Goal: Task Accomplishment & Management: Manage account settings

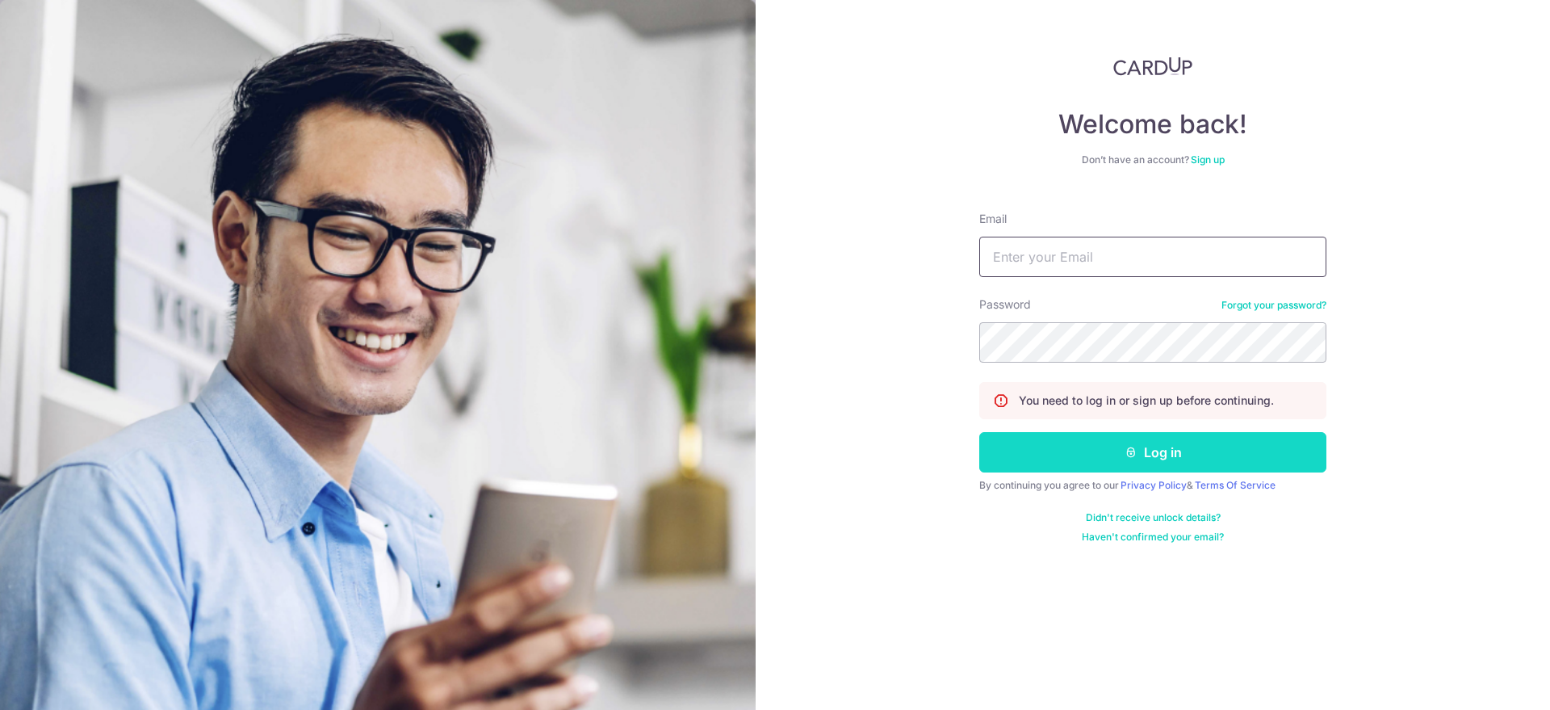
type input "[EMAIL_ADDRESS][DOMAIN_NAME]"
click at [1077, 456] on button "Log in" at bounding box center [1152, 452] width 347 height 40
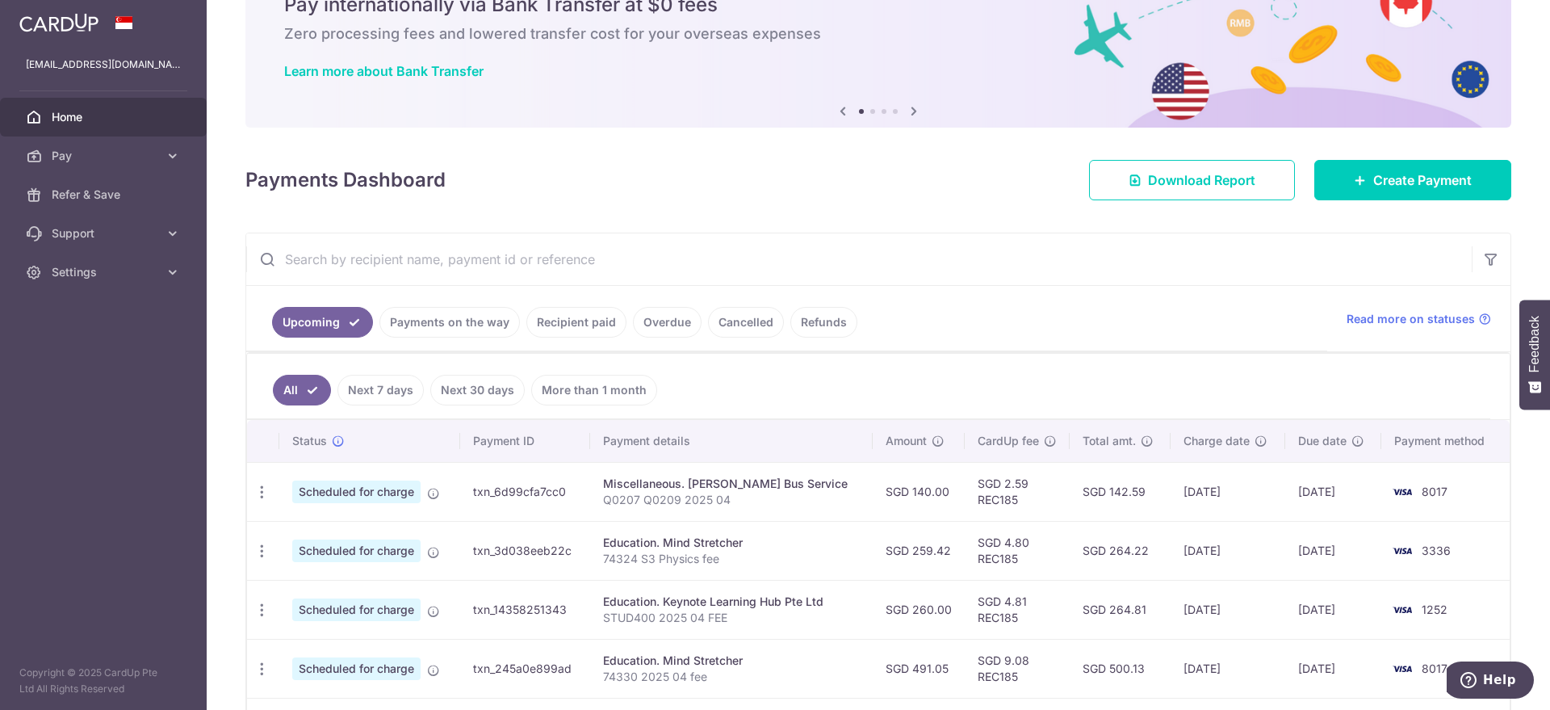
scroll to position [202, 0]
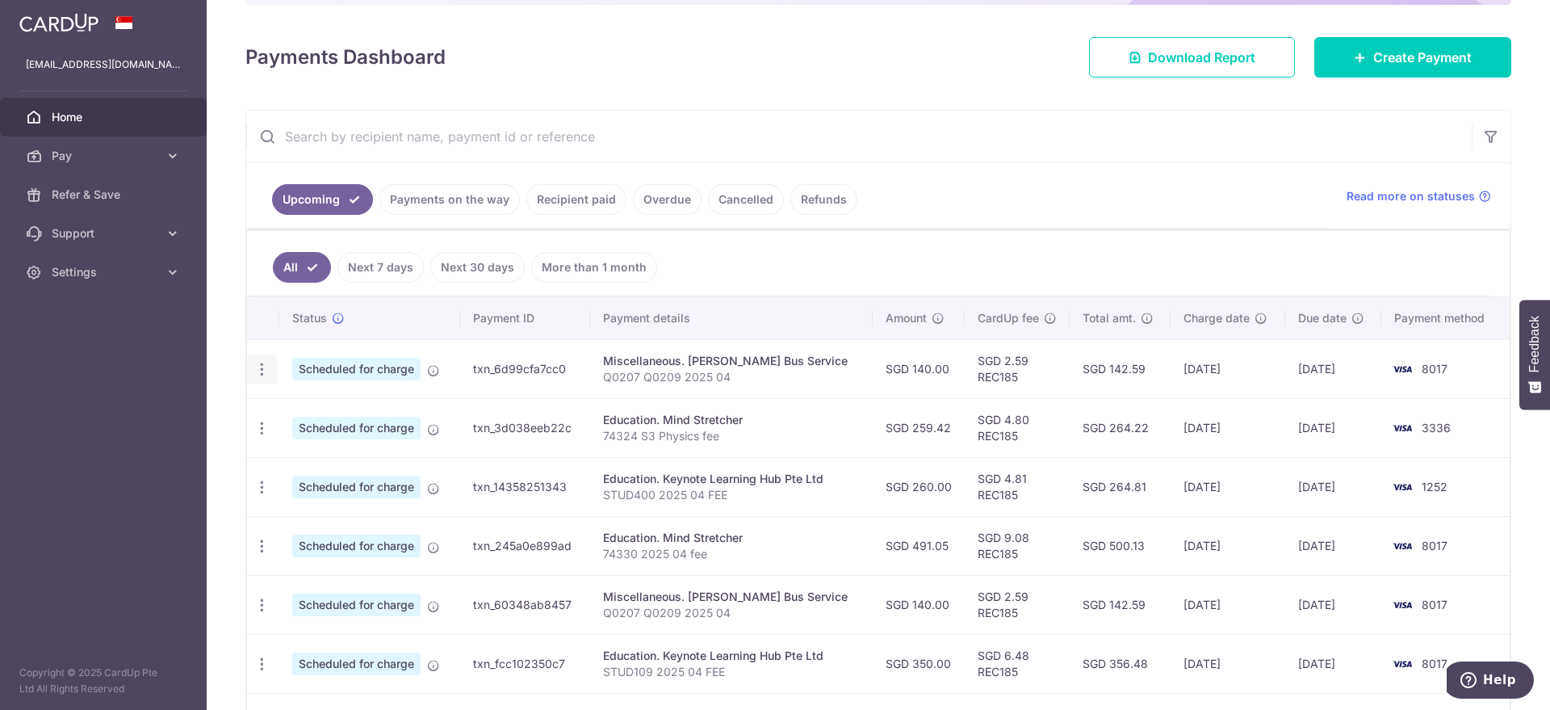
click at [263, 371] on icon "button" at bounding box center [261, 369] width 17 height 17
click at [309, 407] on span "Update payment" at bounding box center [348, 413] width 110 height 19
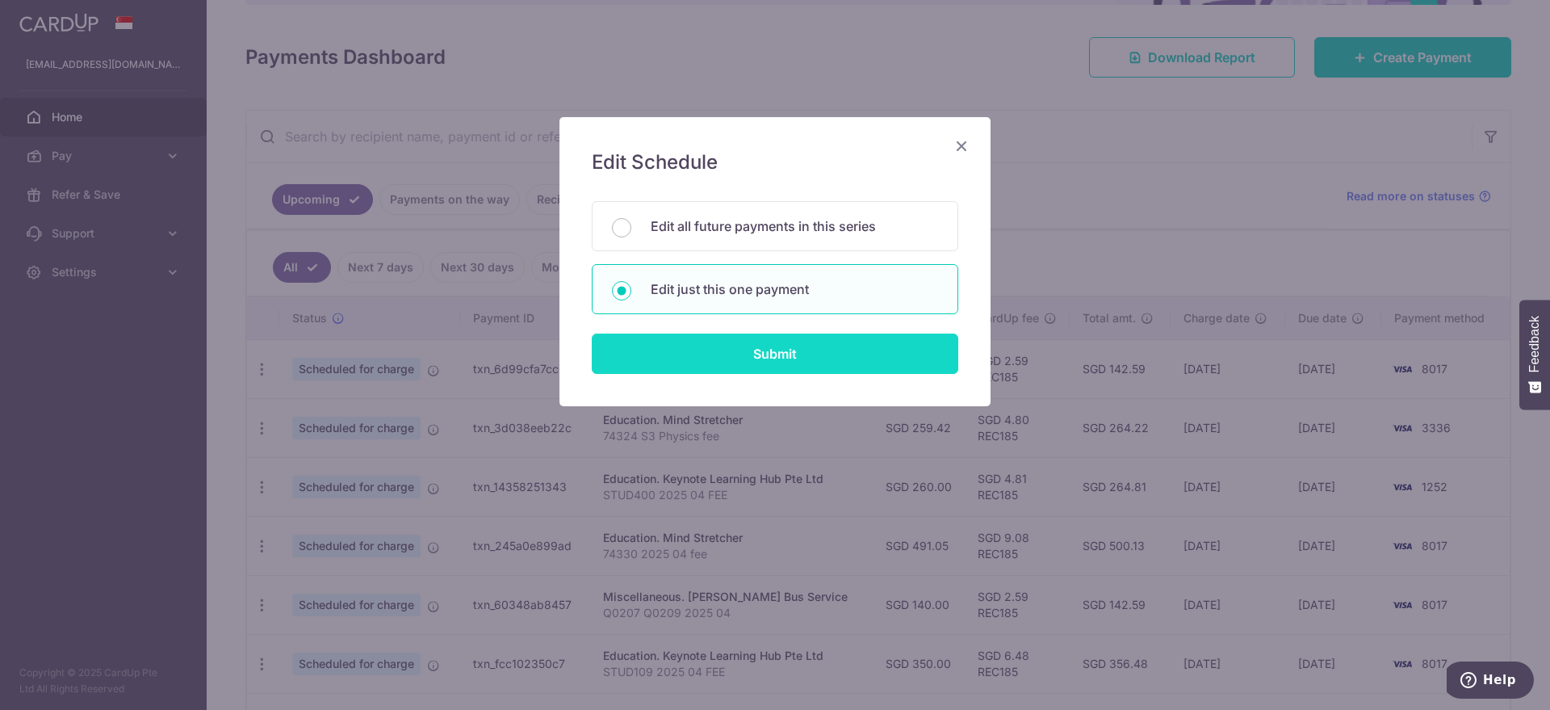
click at [714, 341] on input "Submit" at bounding box center [775, 353] width 366 height 40
radio input "true"
type input "140.00"
type input "16/10/2025"
type input "Q0207 Q0209 2025 04"
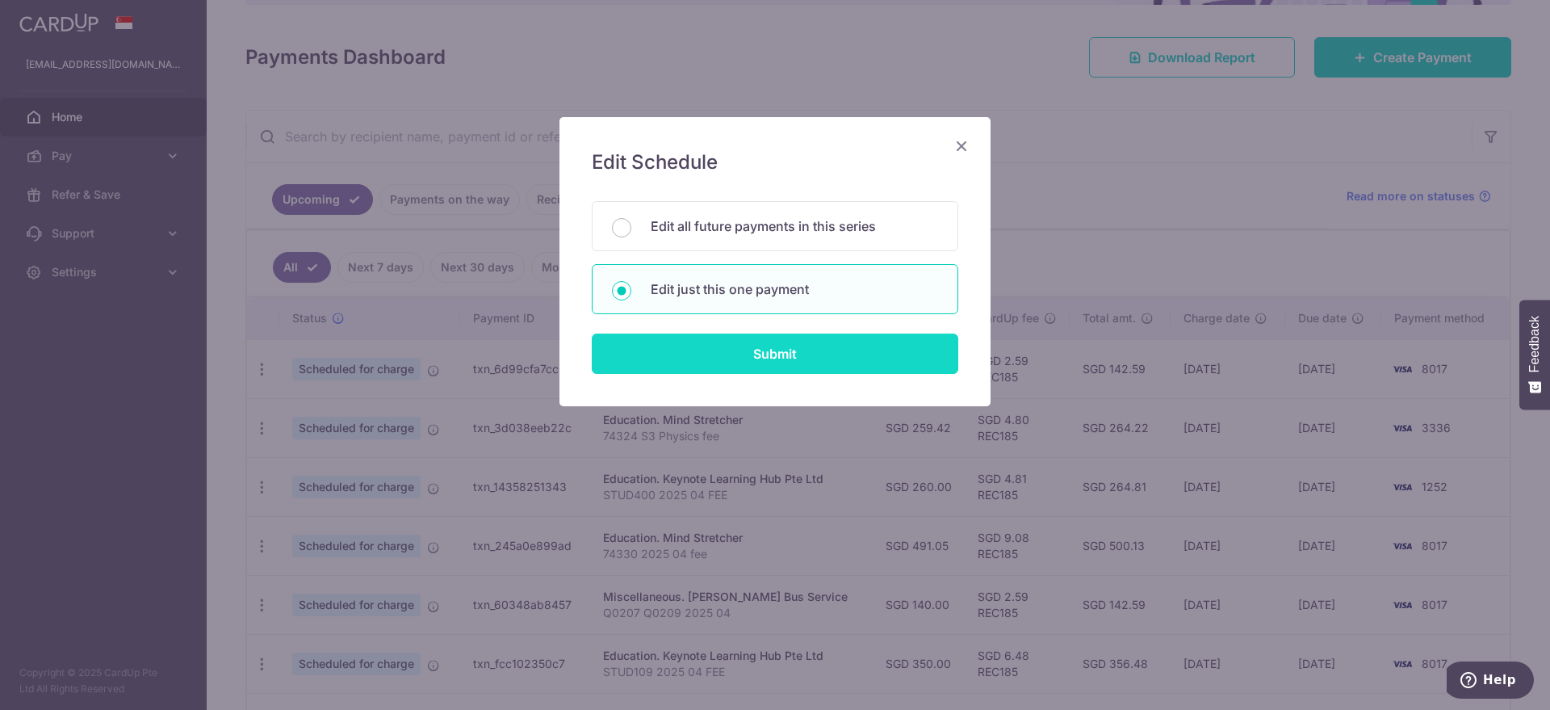
type input "REC185"
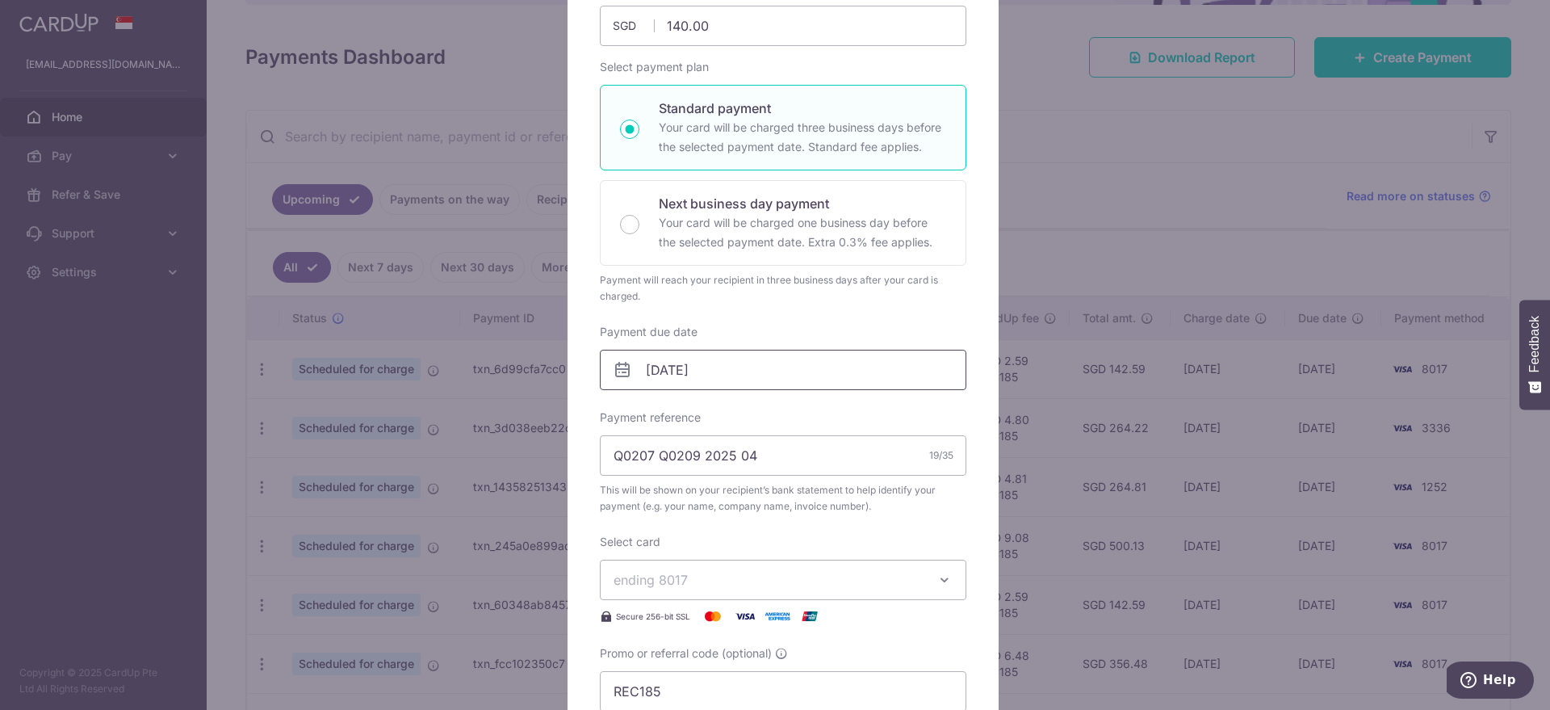
click at [693, 362] on input "16/10/2025" at bounding box center [783, 370] width 366 height 40
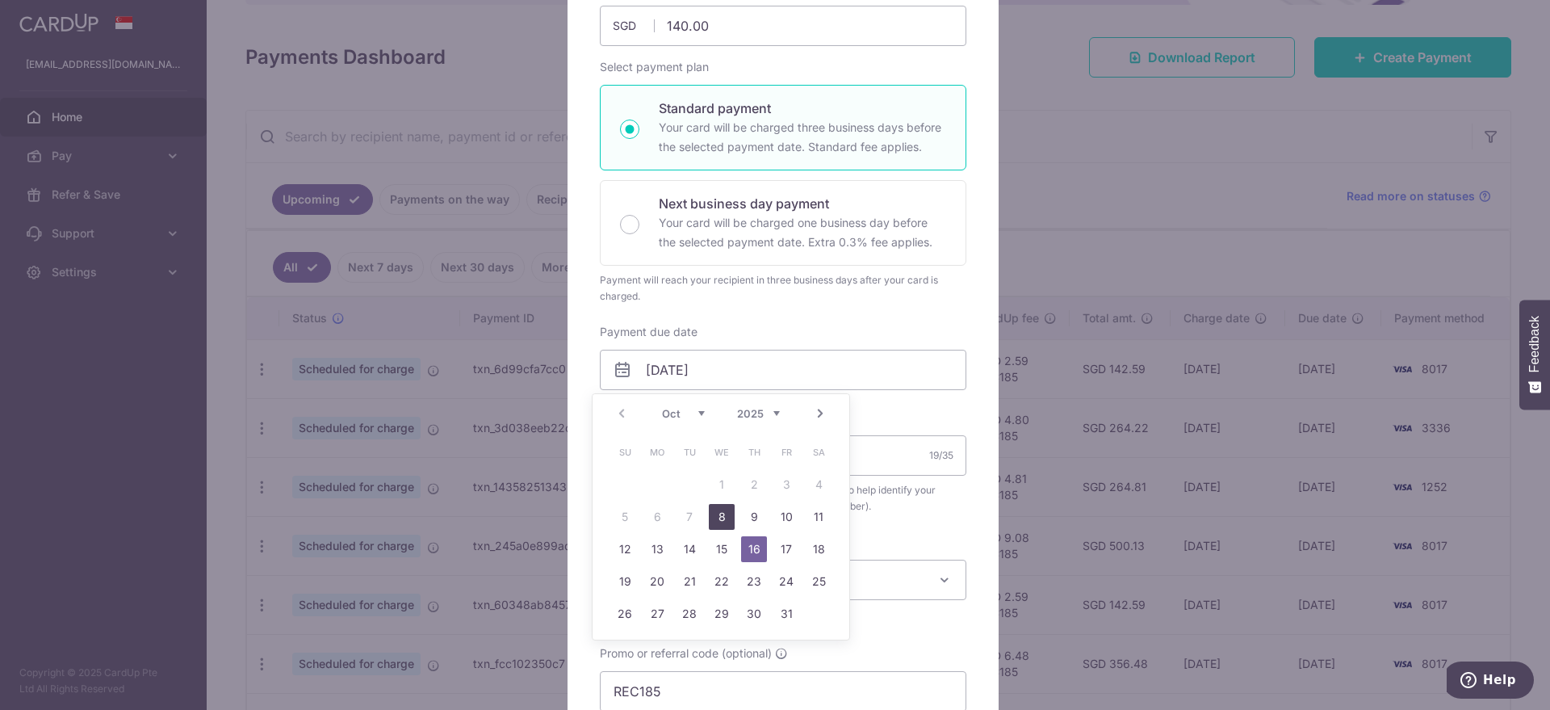
click at [720, 516] on link "8" at bounding box center [722, 517] width 26 height 26
type input "08/10/2025"
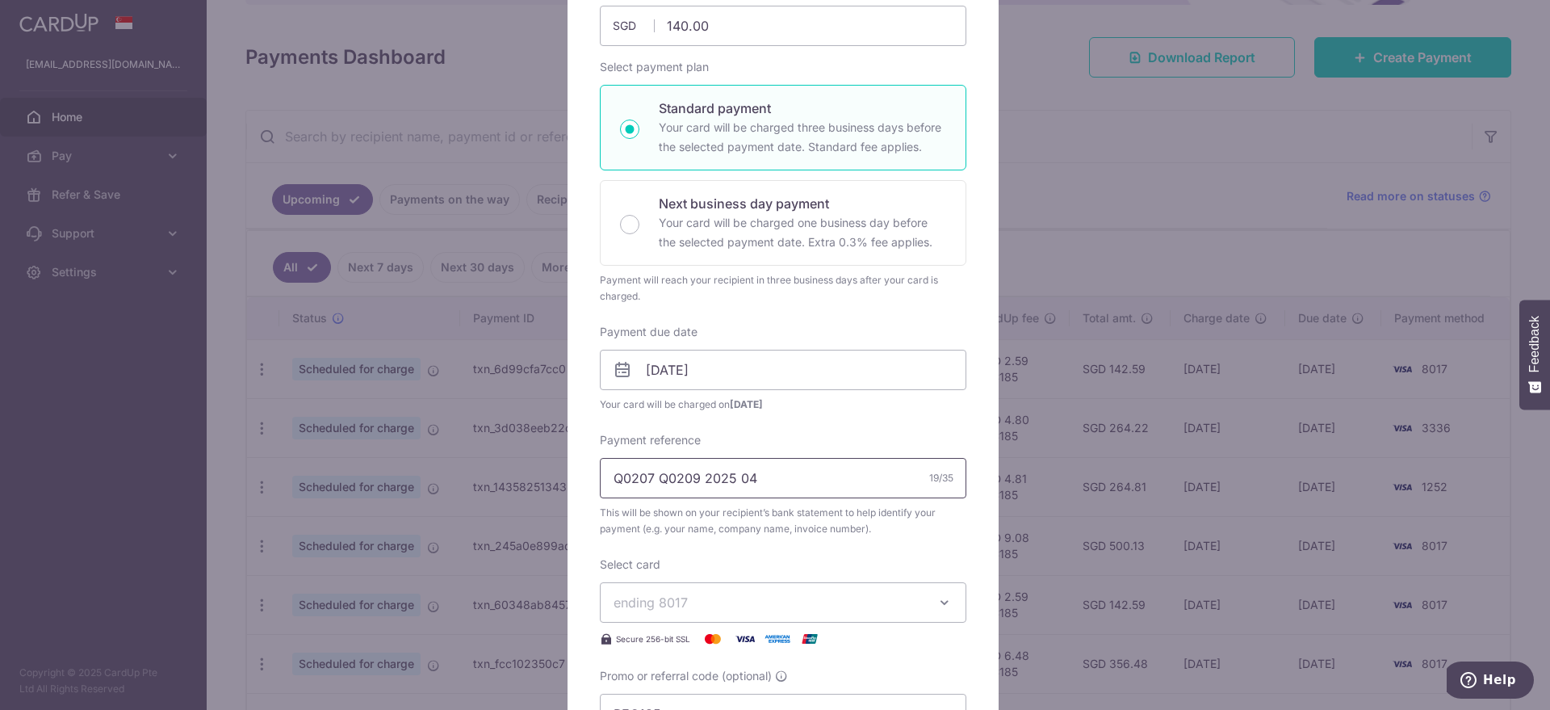
click at [756, 481] on input "Q0207 Q0209 2025 04" at bounding box center [783, 478] width 366 height 40
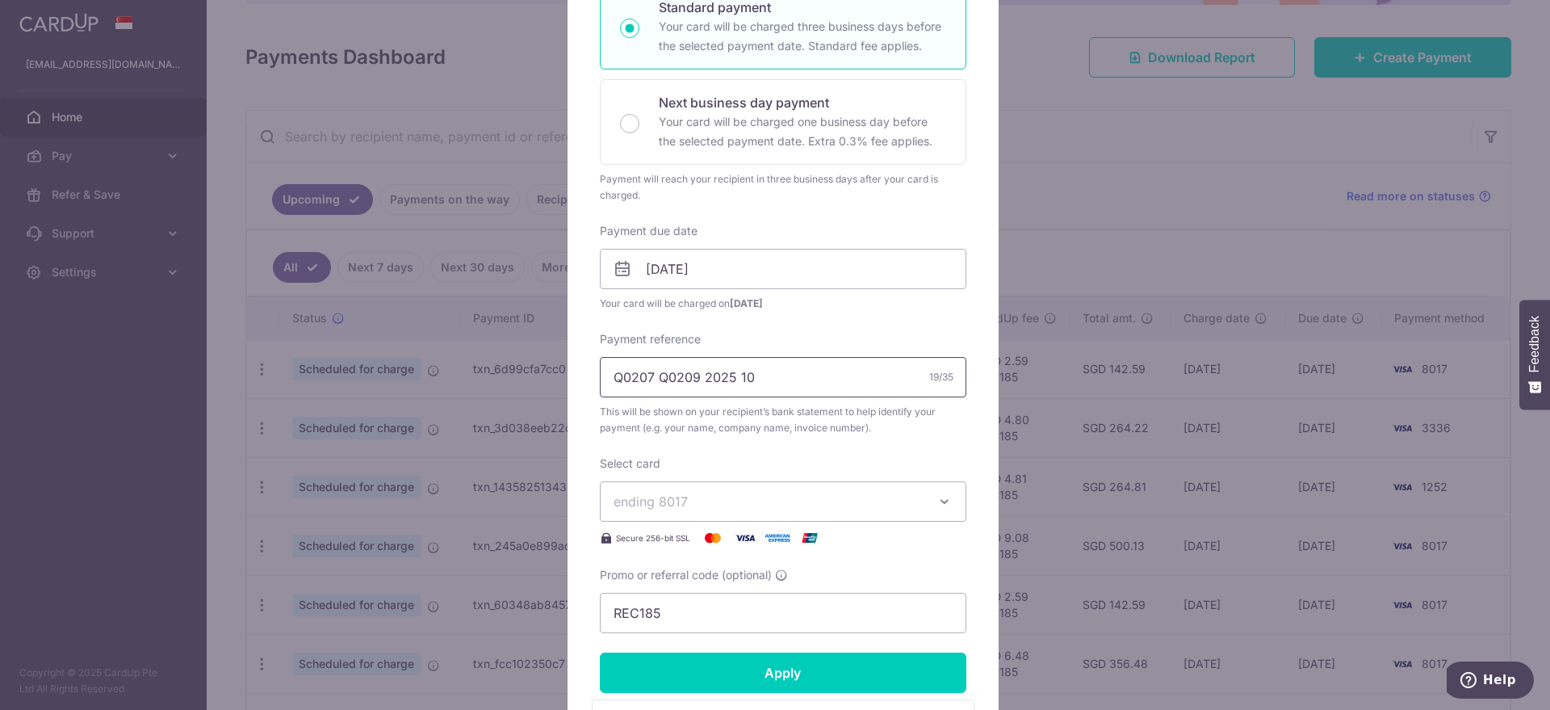
type input "Q0207 Q0209 2025 10"
click at [774, 501] on span "ending 8017" at bounding box center [768, 501] width 310 height 19
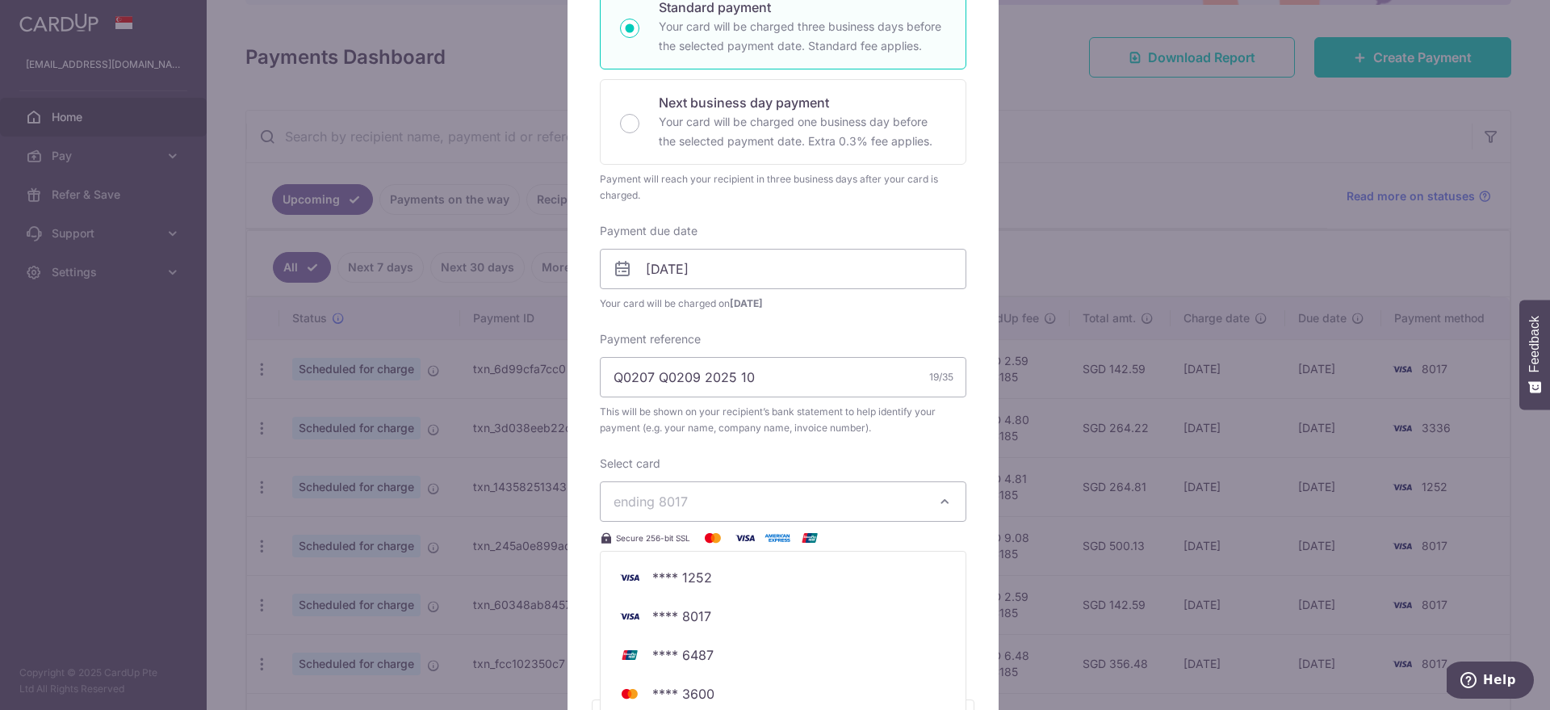
scroll to position [404, 0]
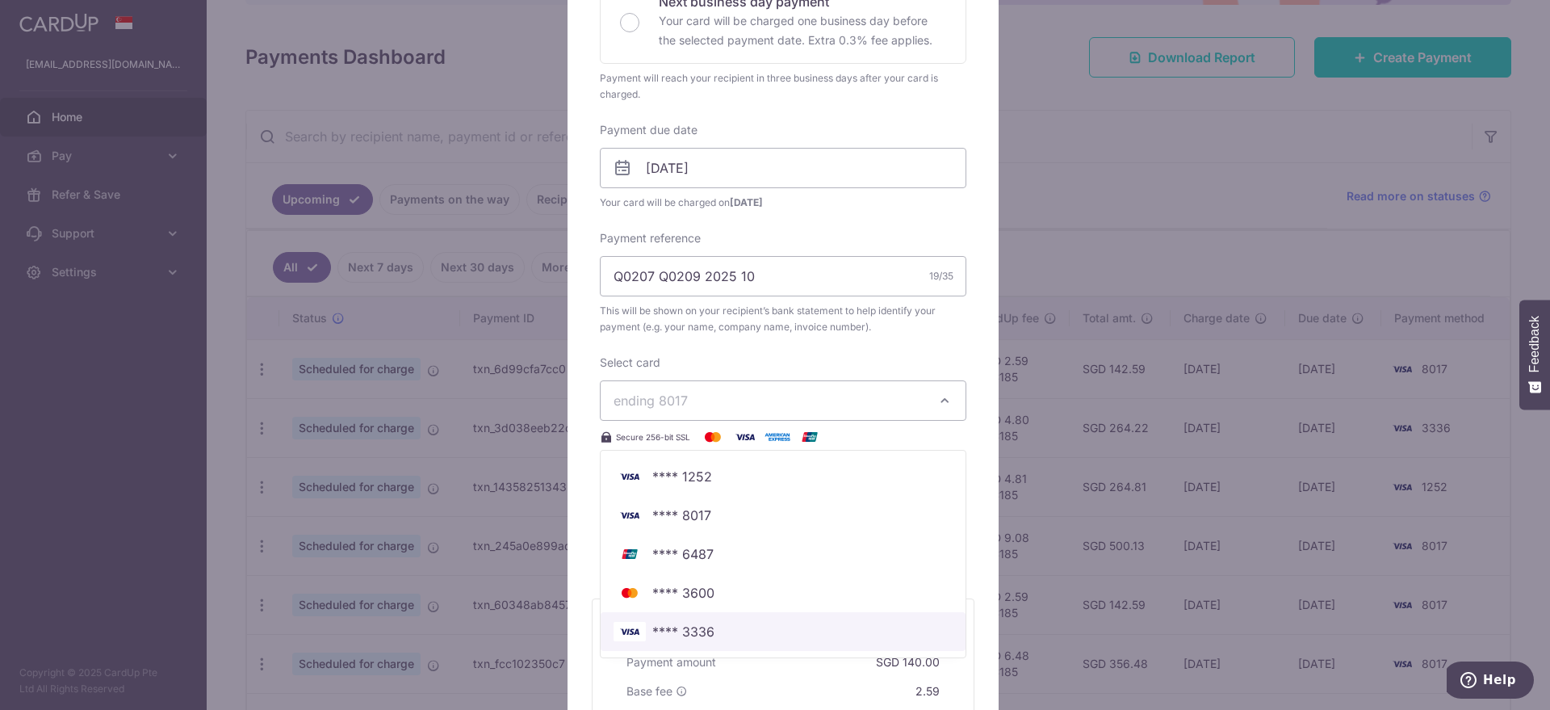
click at [698, 628] on span "**** 3336" at bounding box center [683, 631] width 62 height 19
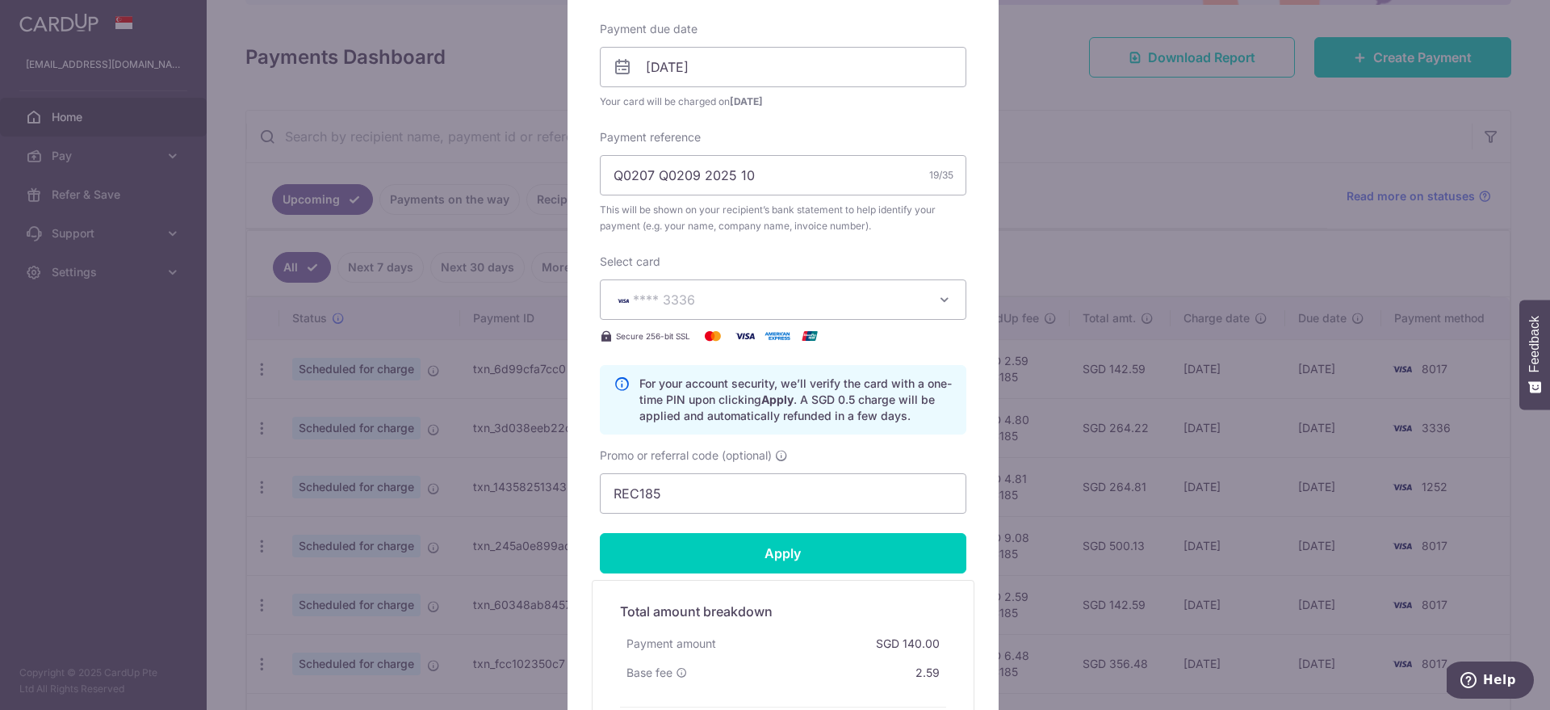
scroll to position [704, 0]
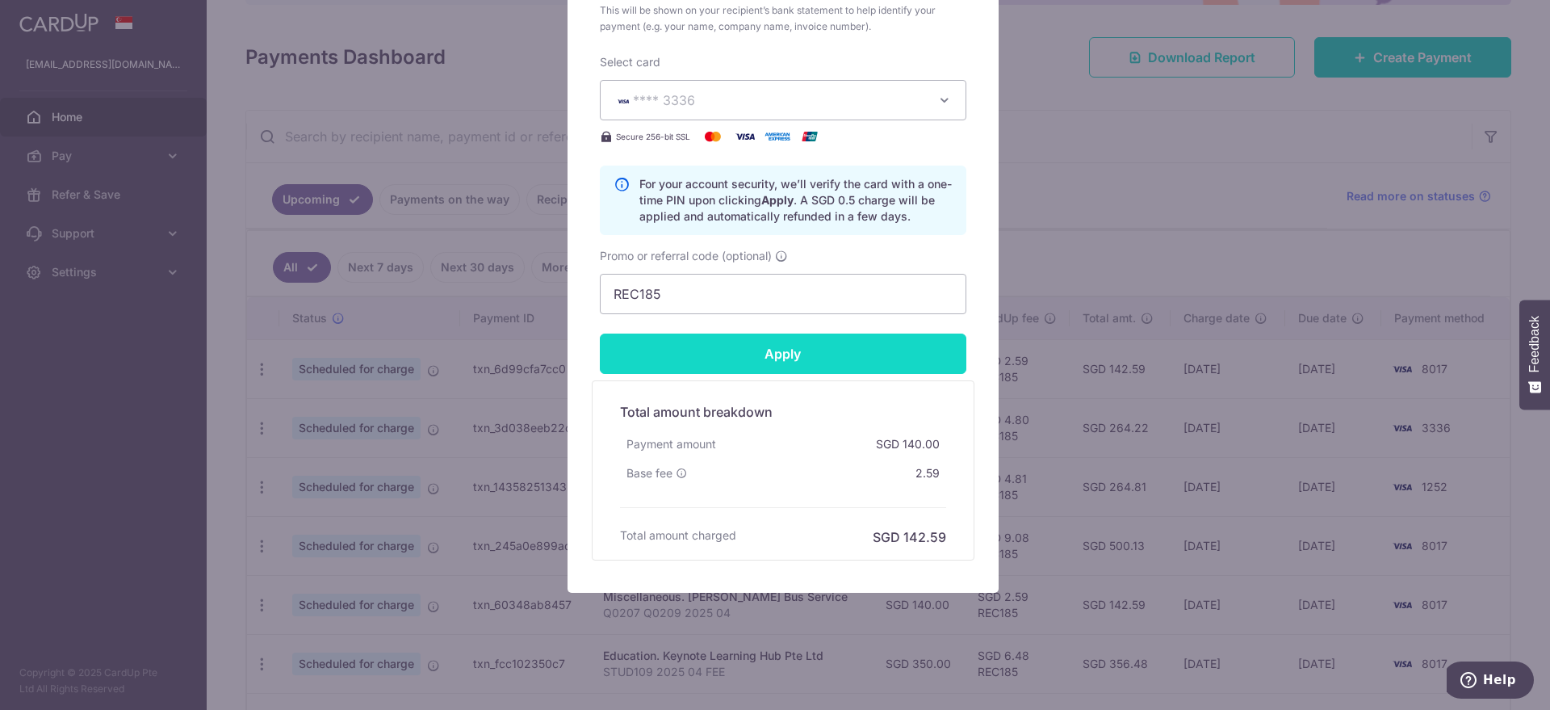
click at [776, 351] on input "Apply" at bounding box center [783, 353] width 366 height 40
type input "Successfully Applied"
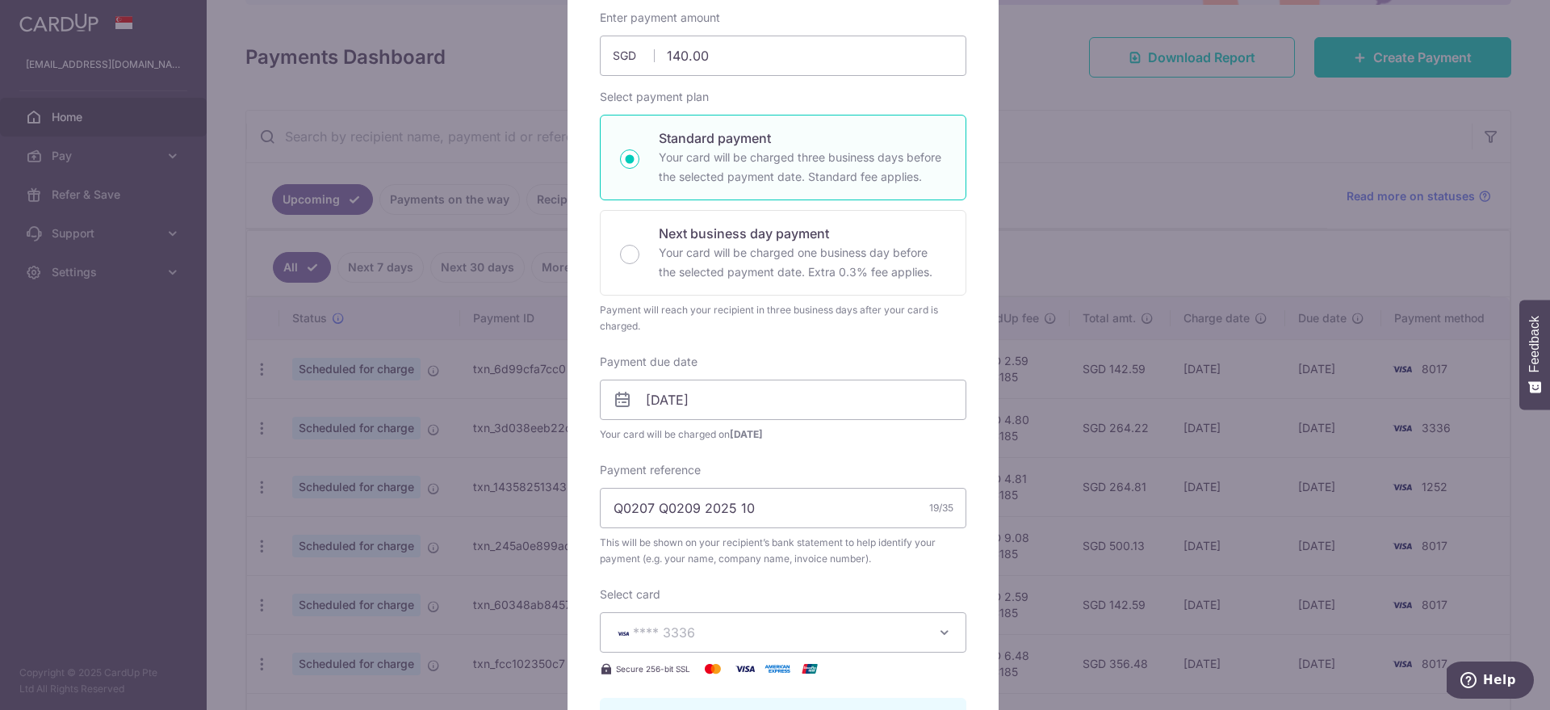
scroll to position [0, 0]
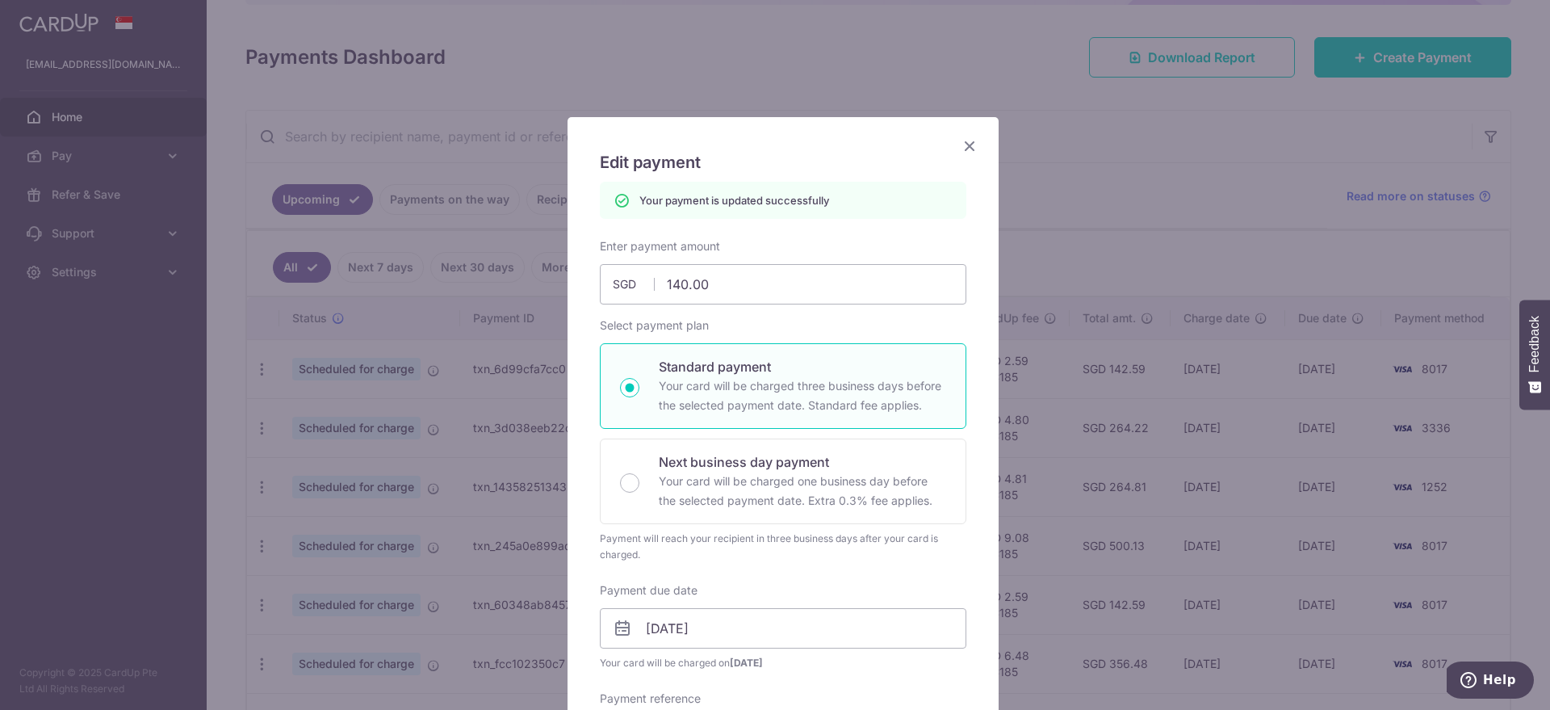
click at [961, 145] on icon "Close" at bounding box center [969, 146] width 19 height 20
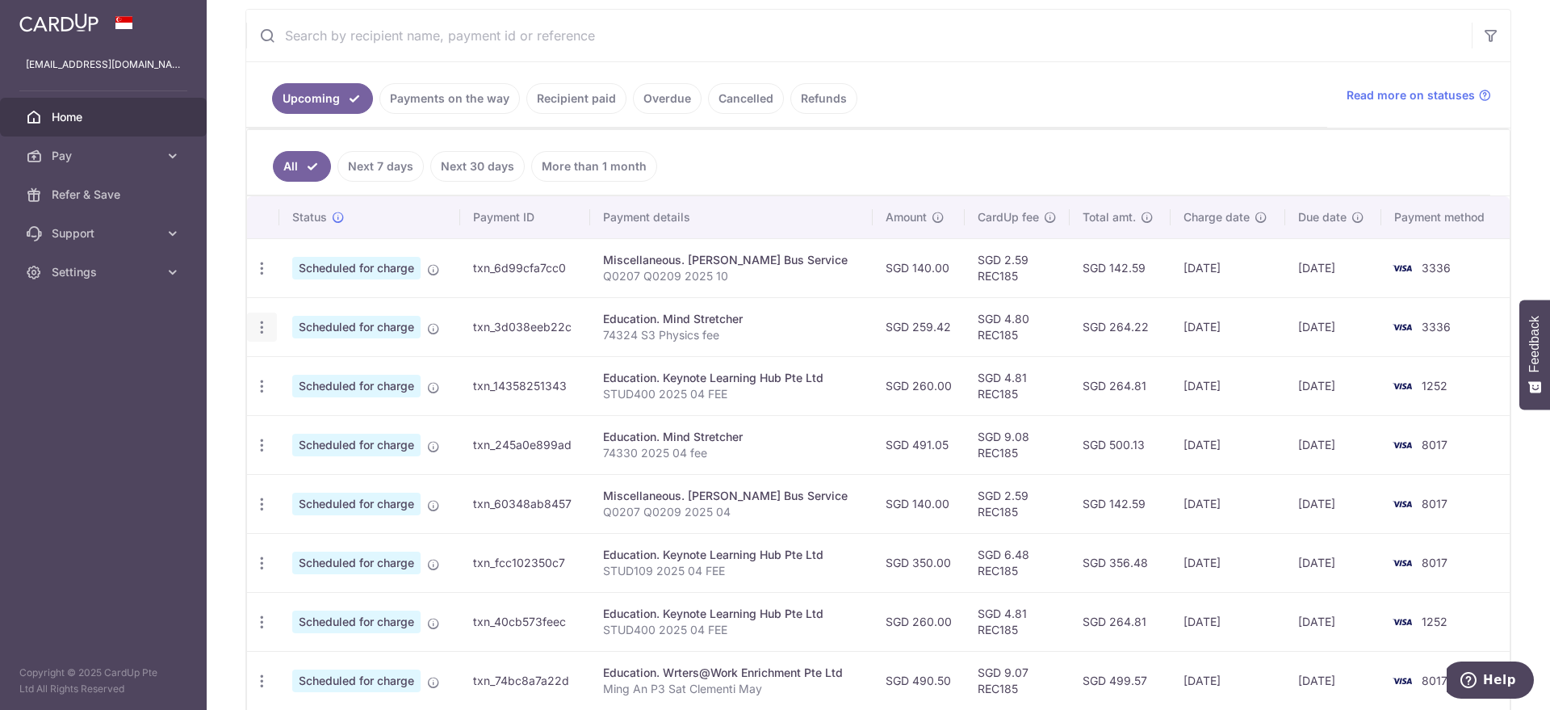
click at [263, 327] on icon "button" at bounding box center [261, 327] width 17 height 17
click at [309, 363] on span "Update payment" at bounding box center [348, 371] width 110 height 19
radio input "true"
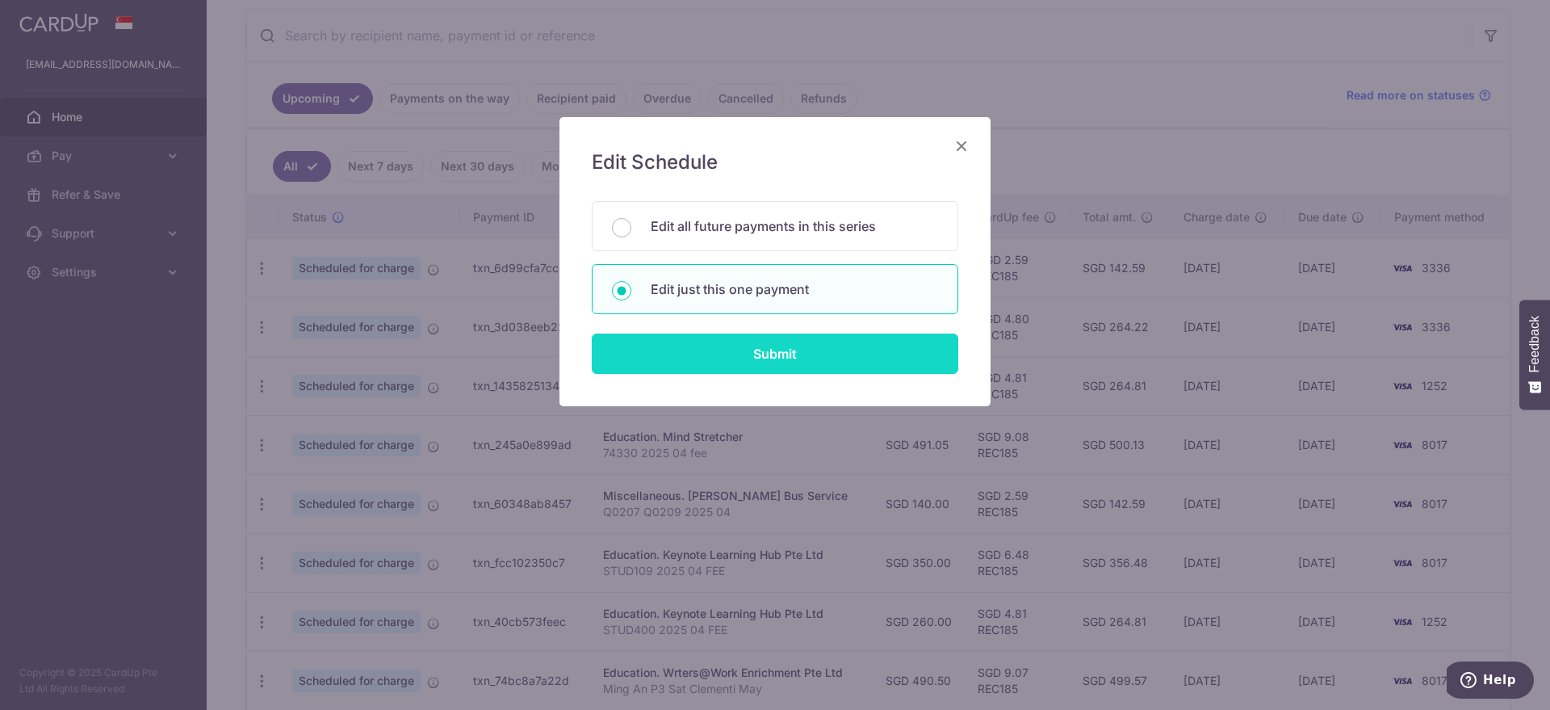
click at [693, 352] on input "Submit" at bounding box center [775, 353] width 366 height 40
radio input "true"
type input "259.42"
type input "01/11/2025"
type input "74324 S3 Physics fee"
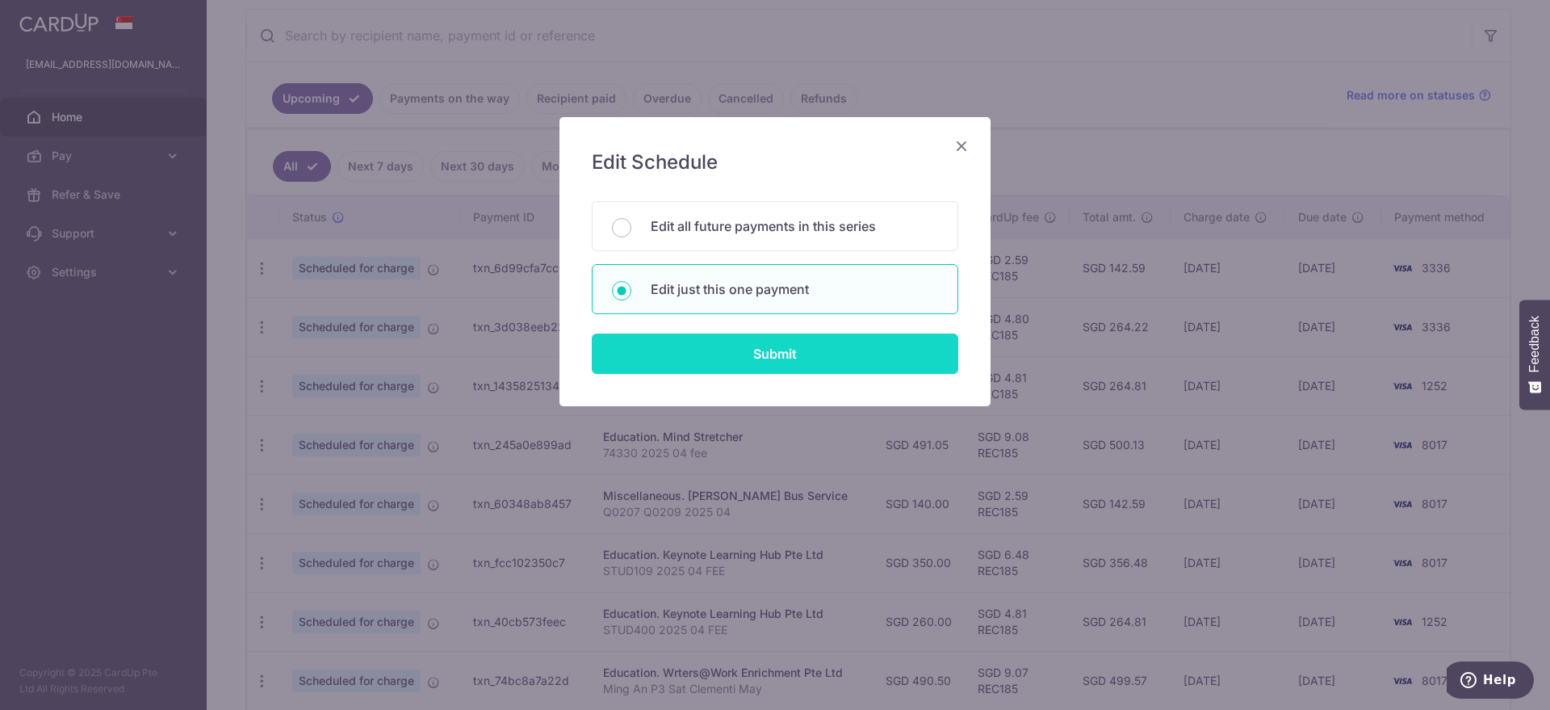
type input "REC185"
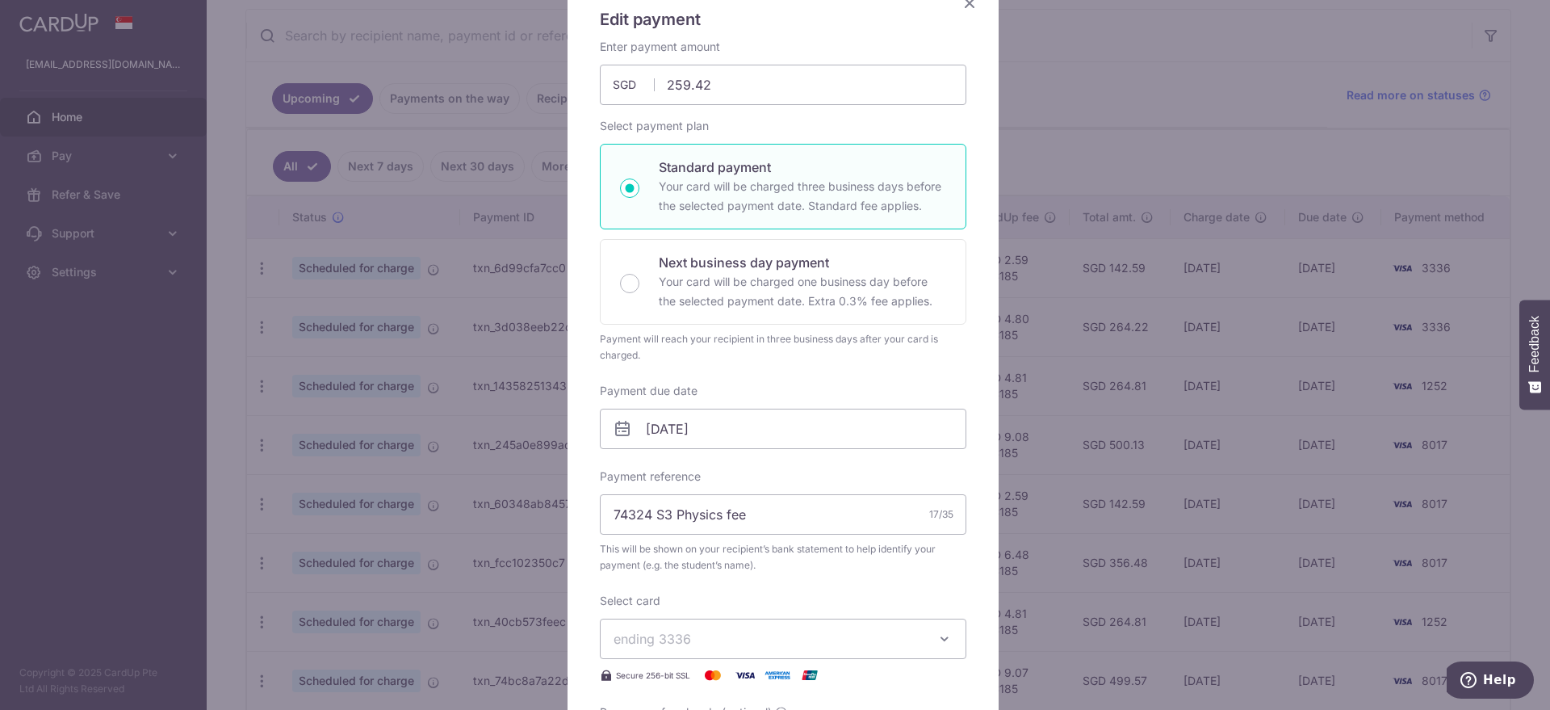
scroll to position [202, 0]
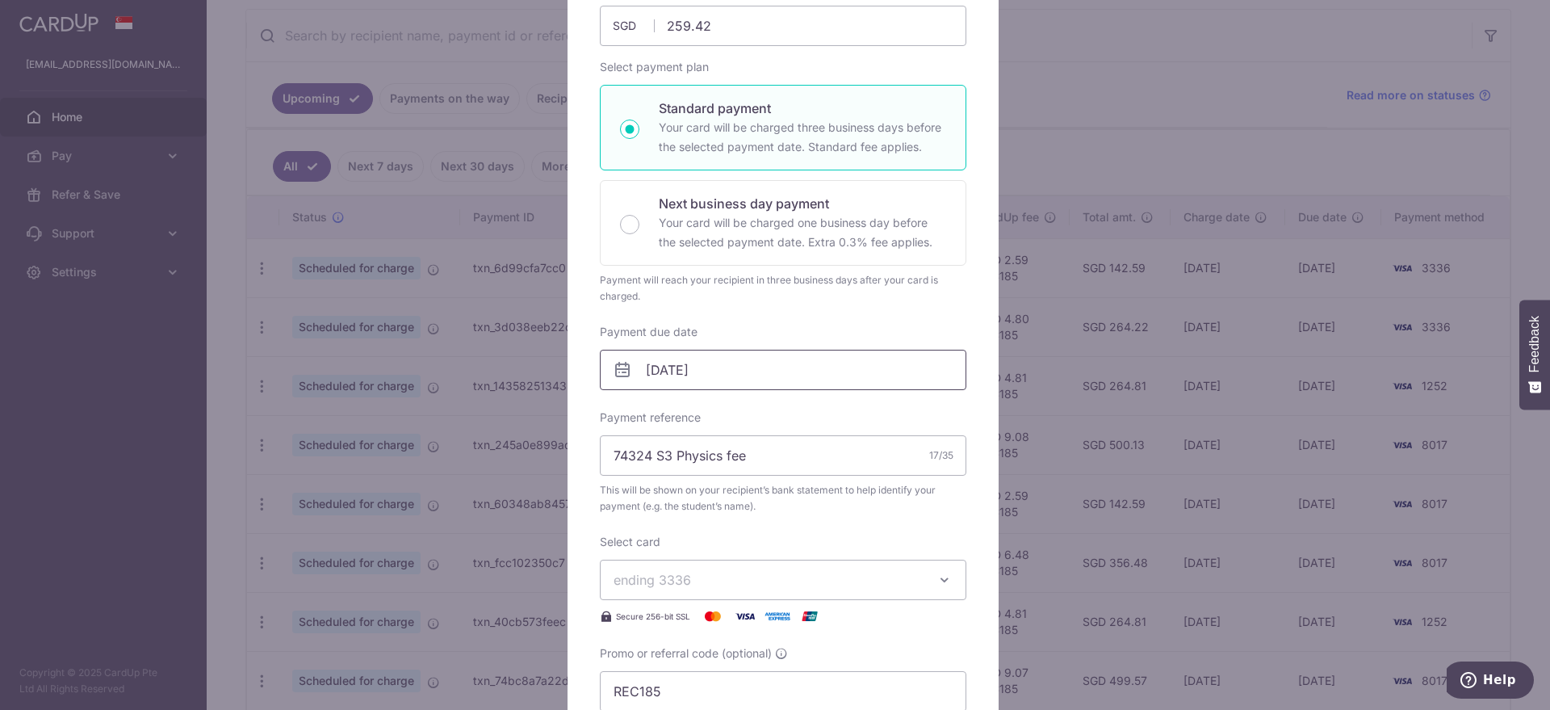
click at [680, 365] on input "01/11/2025" at bounding box center [783, 370] width 366 height 40
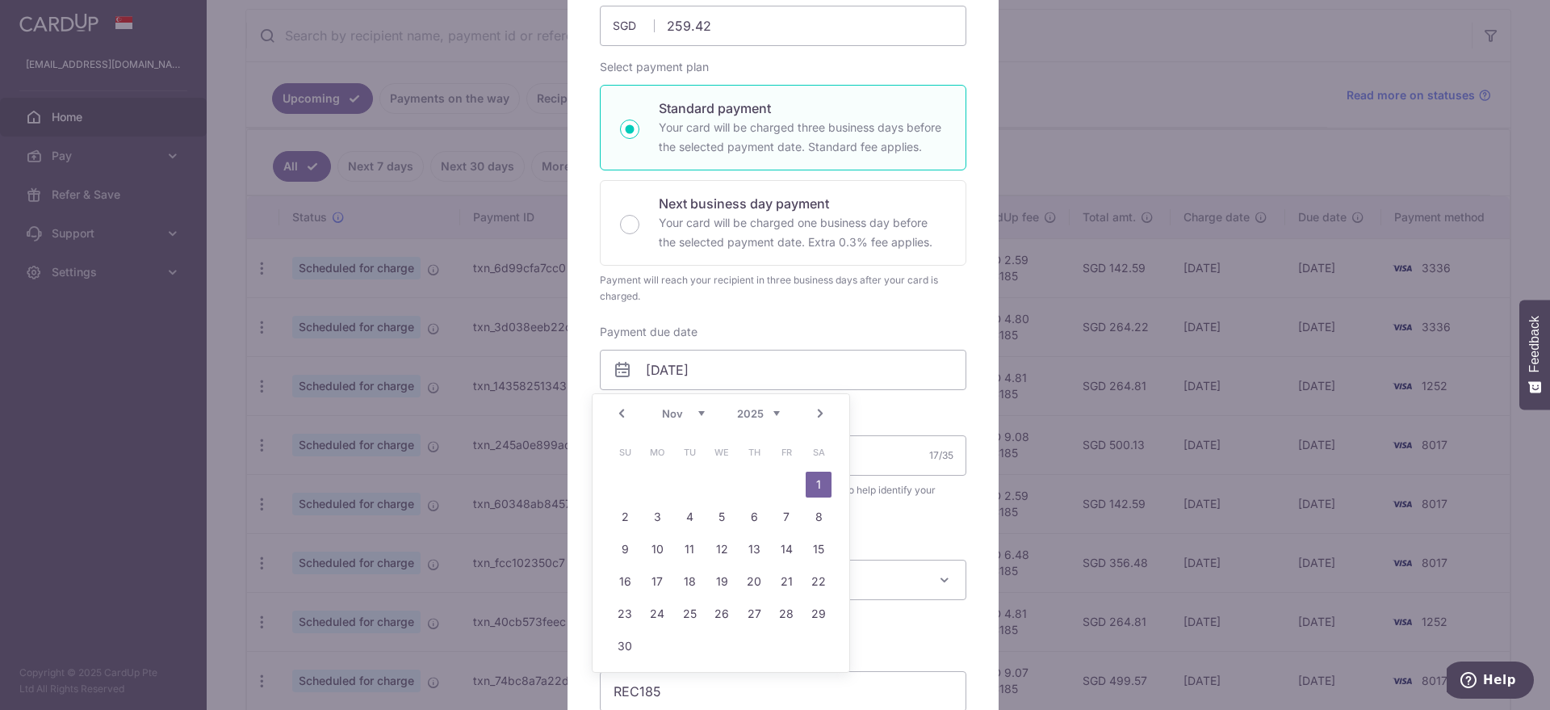
click at [700, 412] on select "Oct Nov Dec" at bounding box center [683, 413] width 43 height 13
click at [718, 519] on link "8" at bounding box center [722, 517] width 26 height 26
type input "08/10/2025"
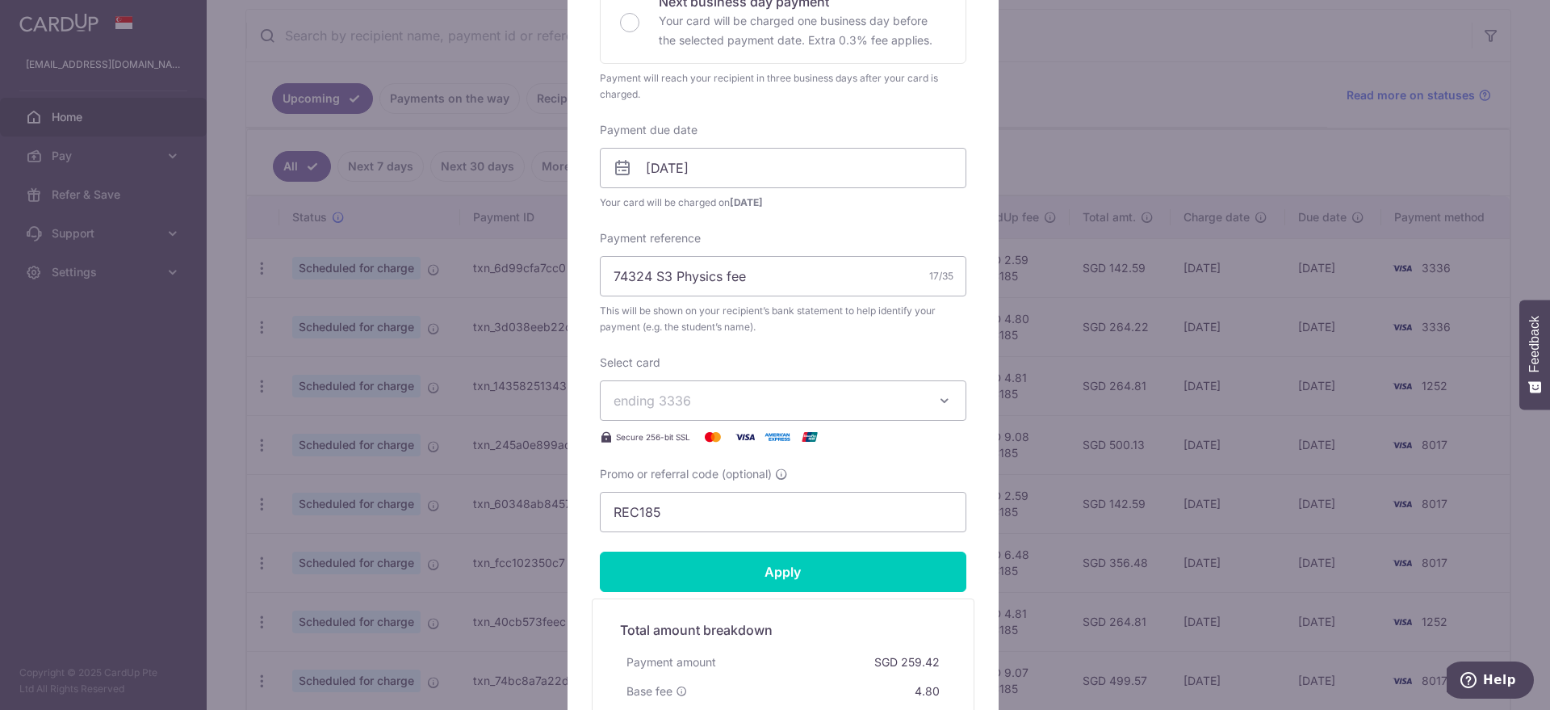
scroll to position [605, 0]
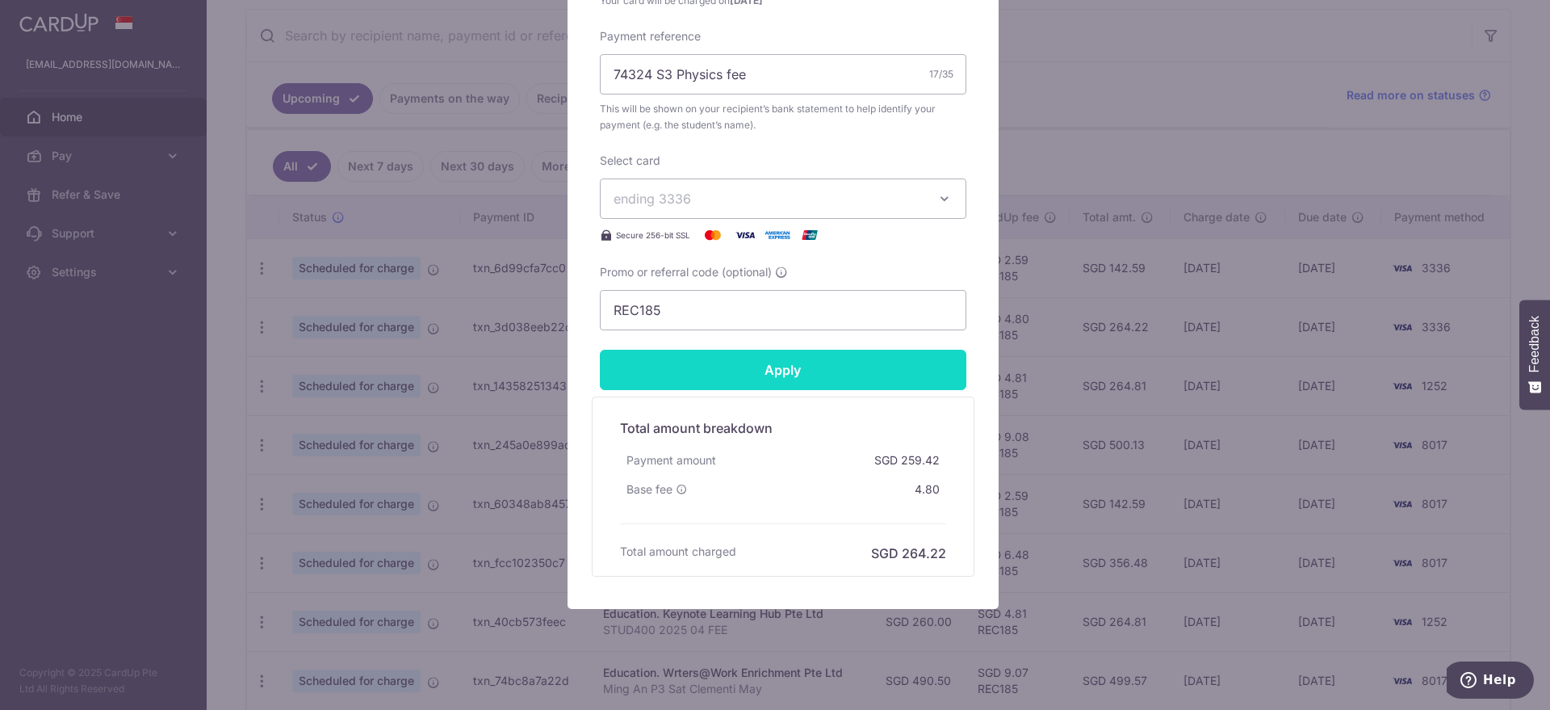
click at [751, 367] on input "Apply" at bounding box center [783, 370] width 366 height 40
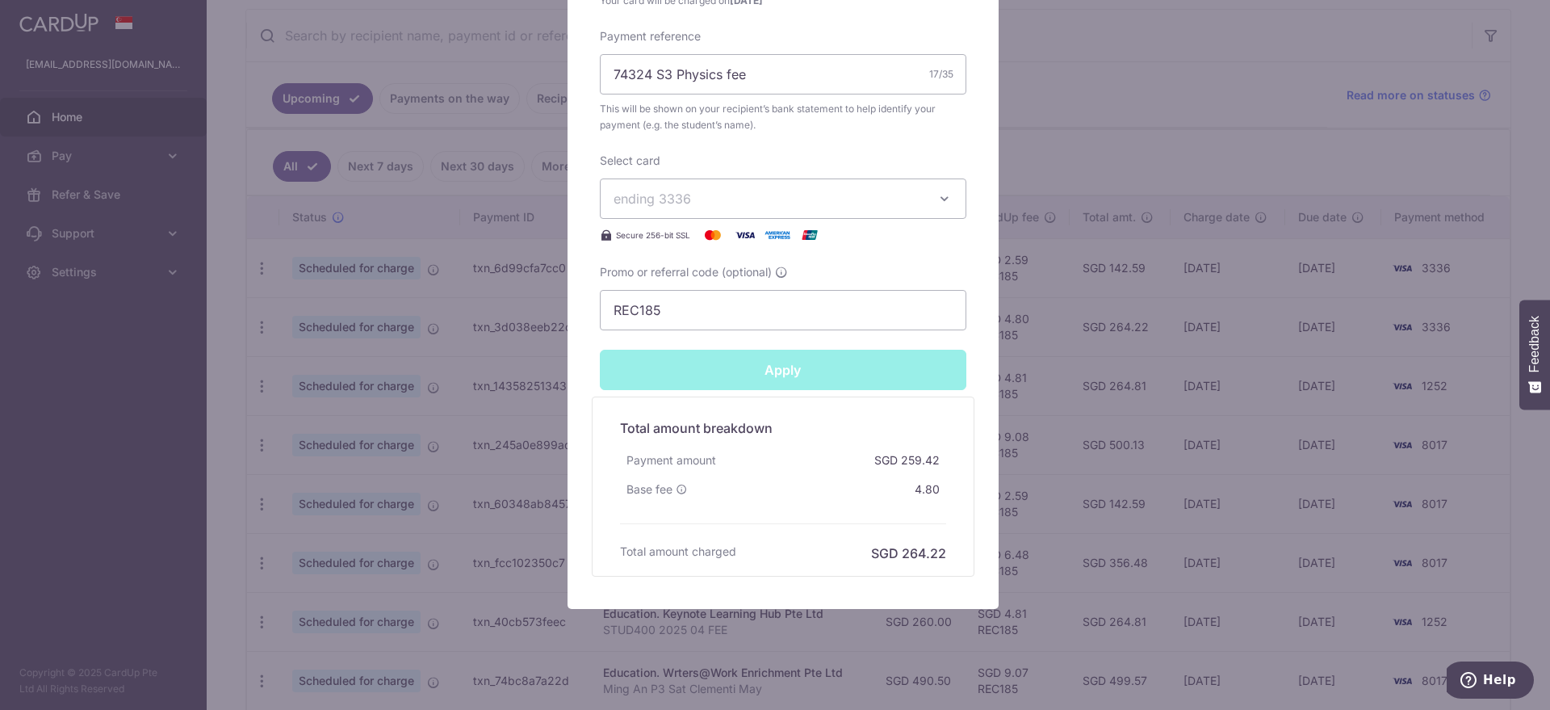
type input "Successfully Applied"
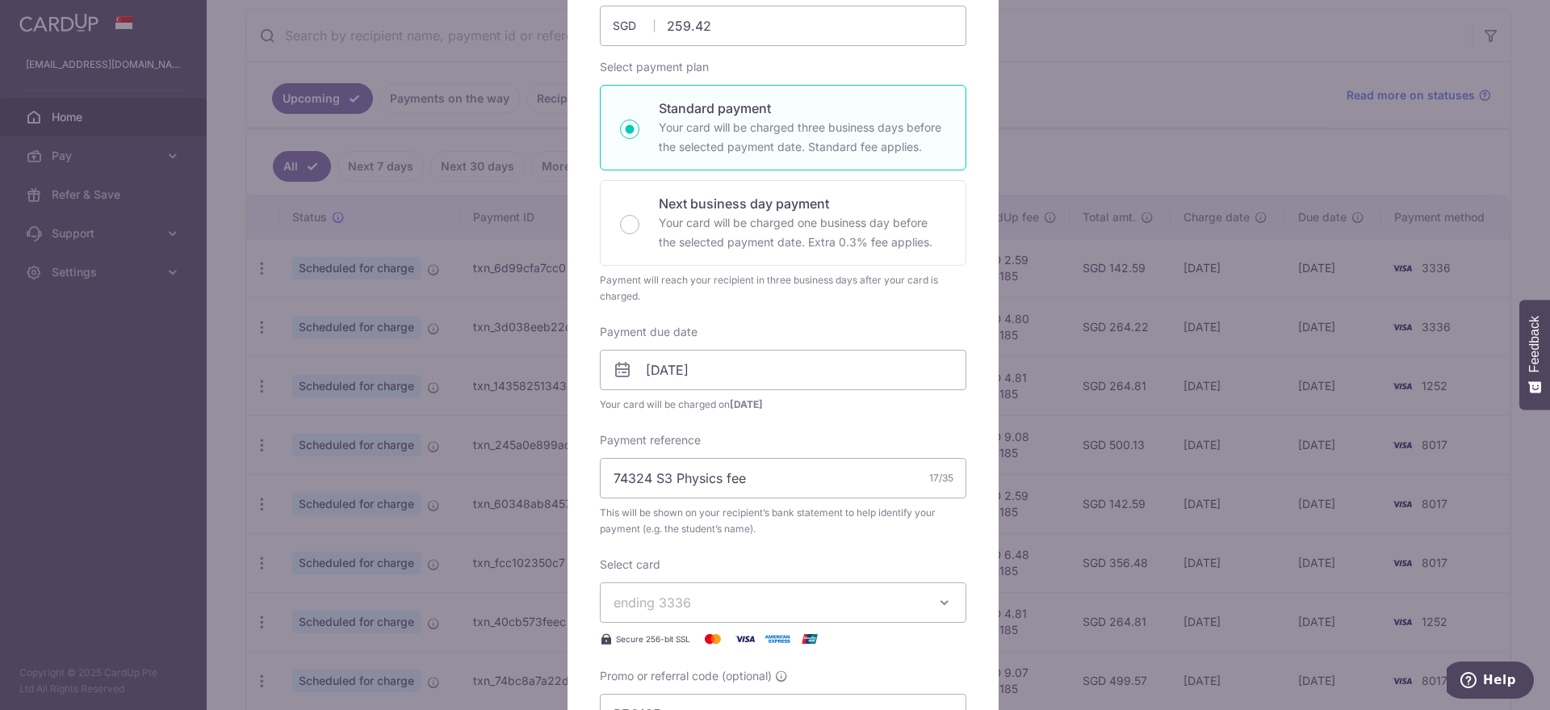
scroll to position [0, 0]
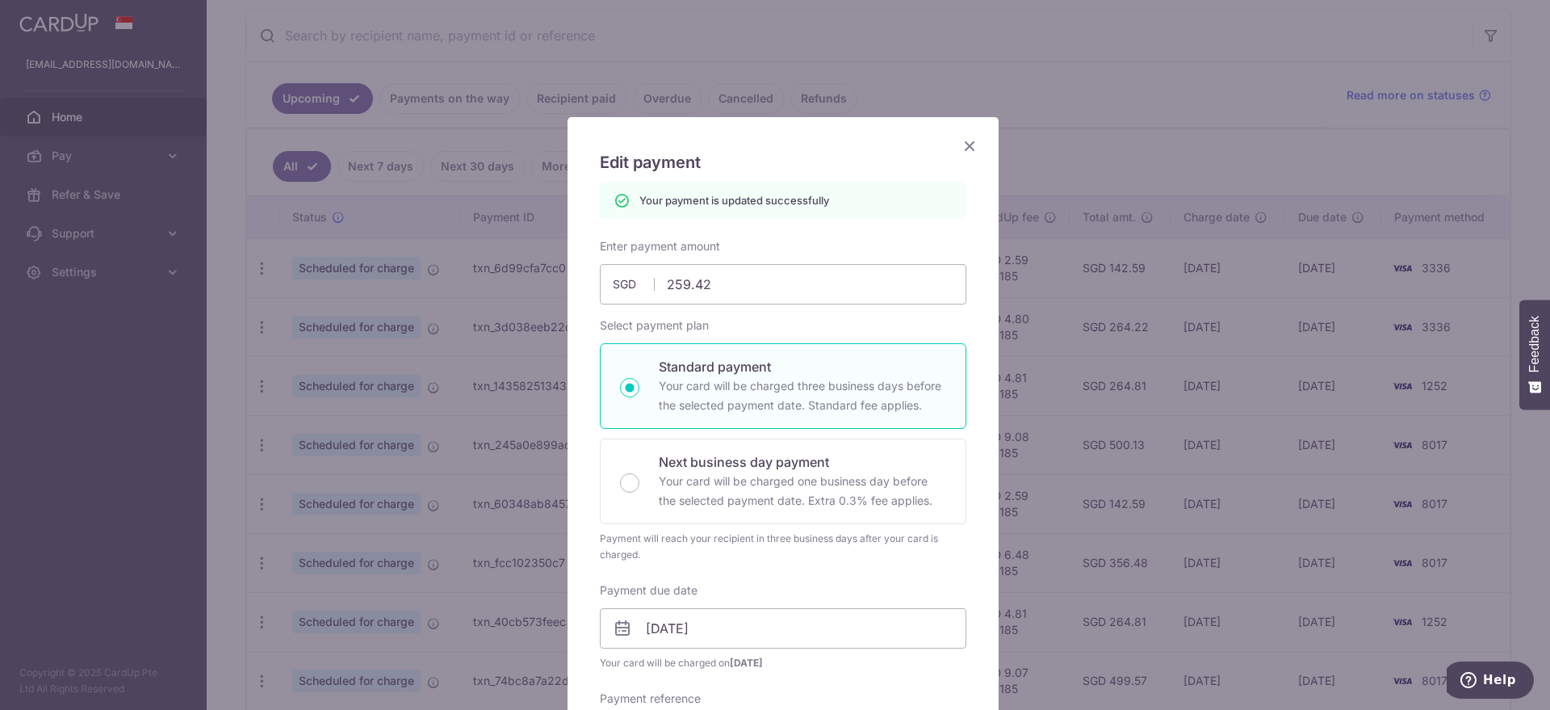
click at [963, 141] on icon "Close" at bounding box center [969, 146] width 19 height 20
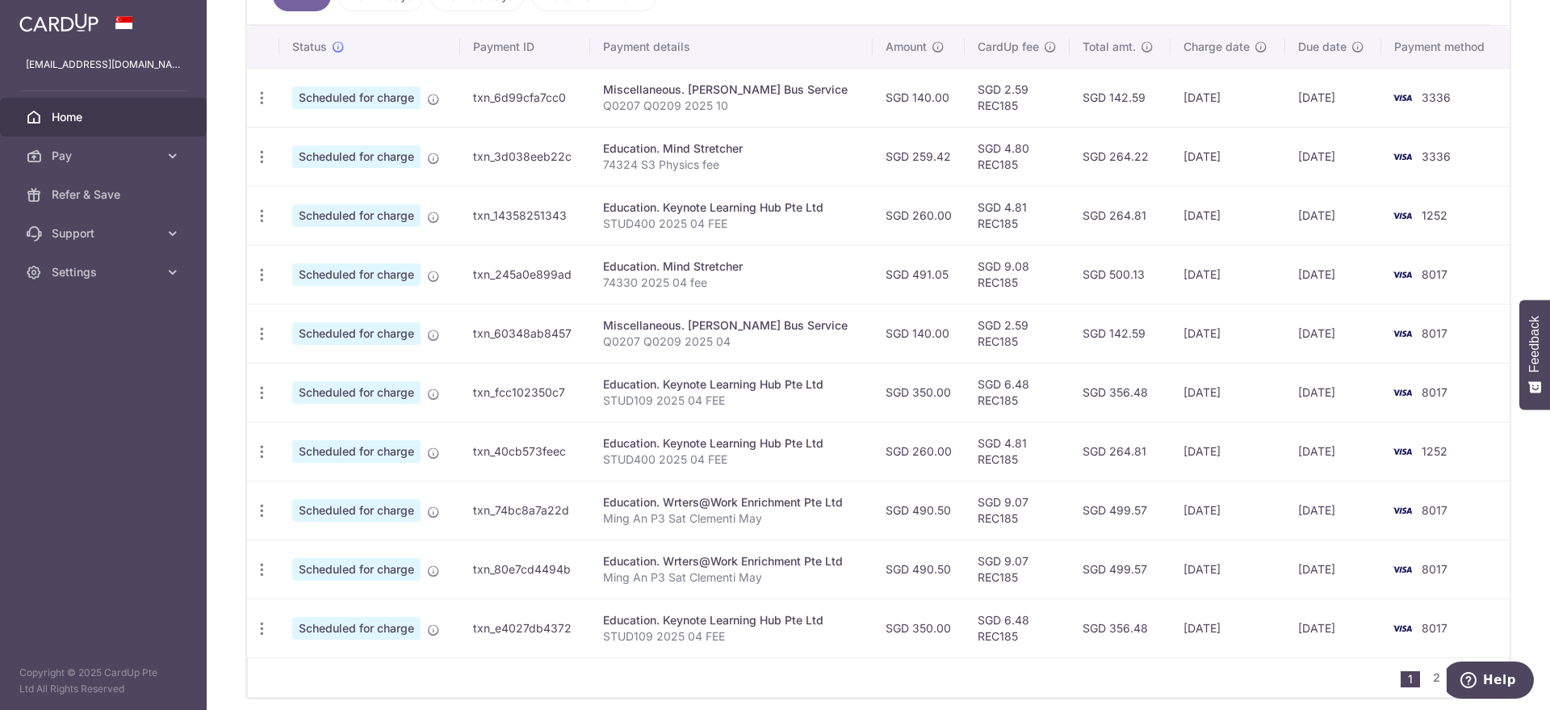
scroll to position [438, 0]
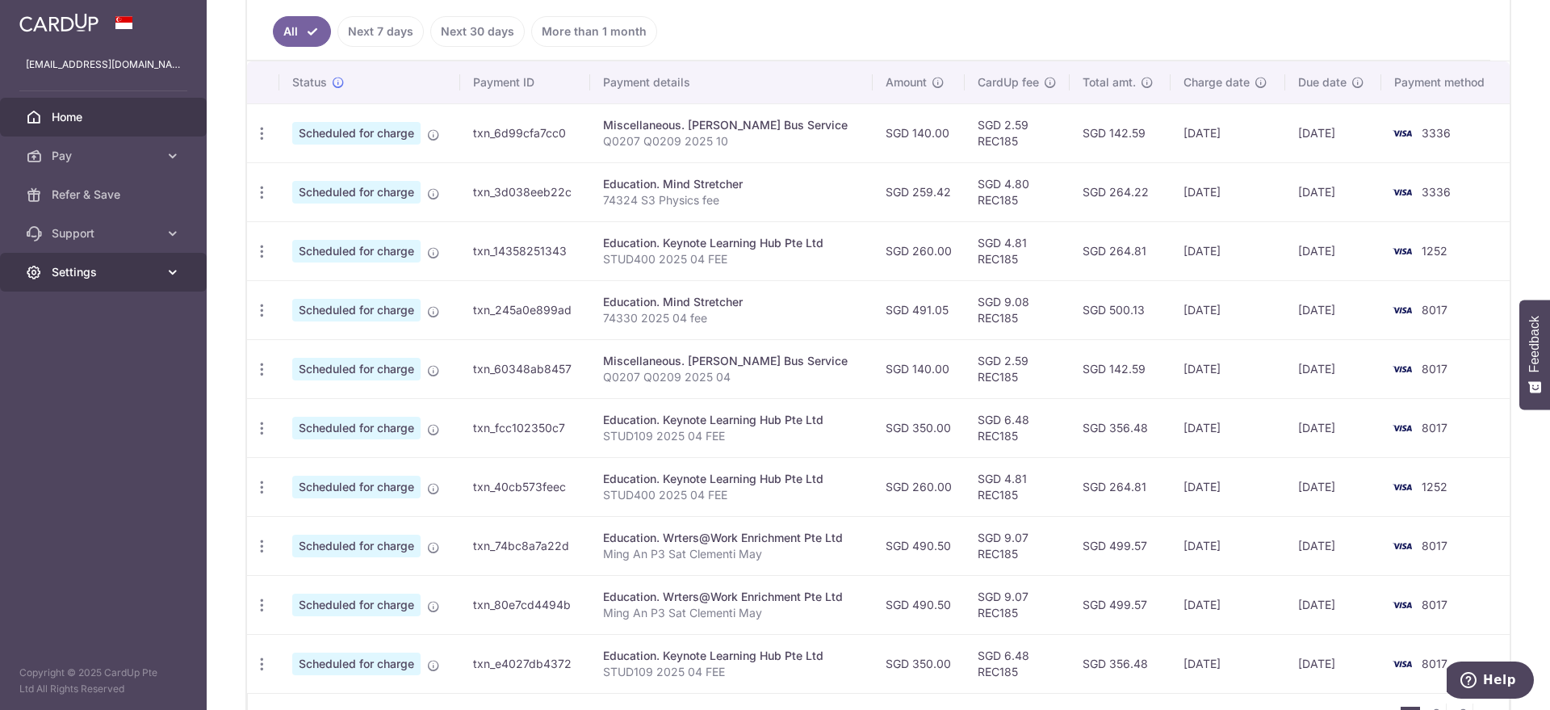
click at [55, 265] on span "Settings" at bounding box center [105, 272] width 107 height 16
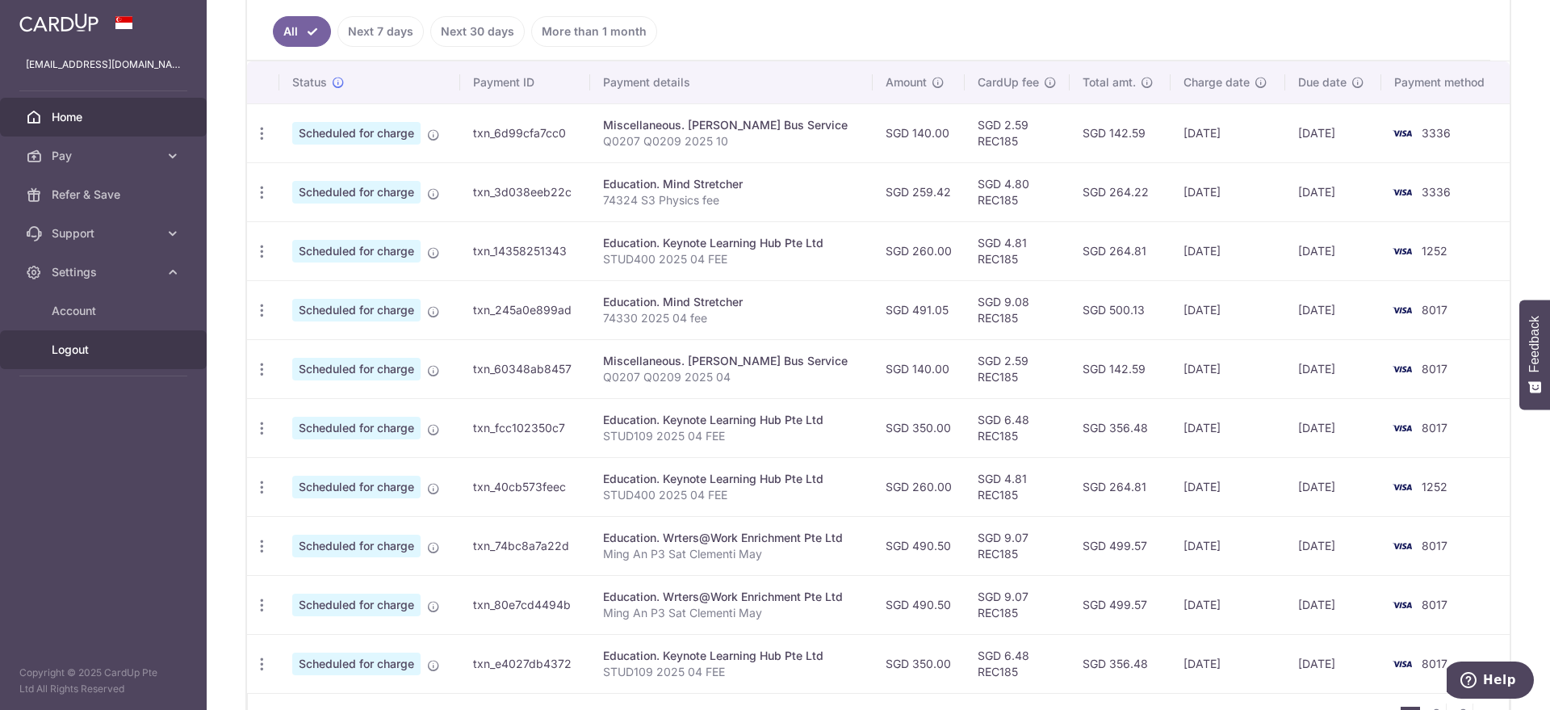
click at [65, 345] on span "Logout" at bounding box center [105, 349] width 107 height 16
